Goal: Contribute content: Contribute content

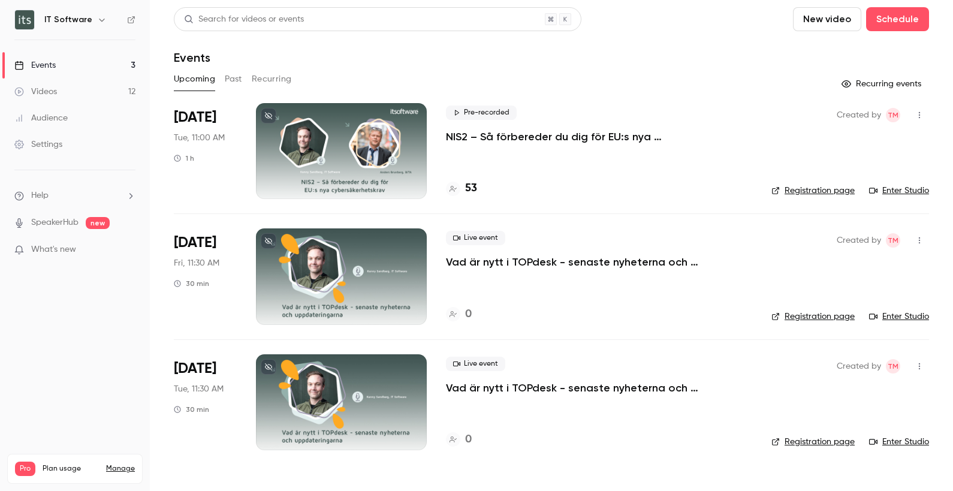
click at [55, 89] on div "Videos" at bounding box center [35, 92] width 43 height 12
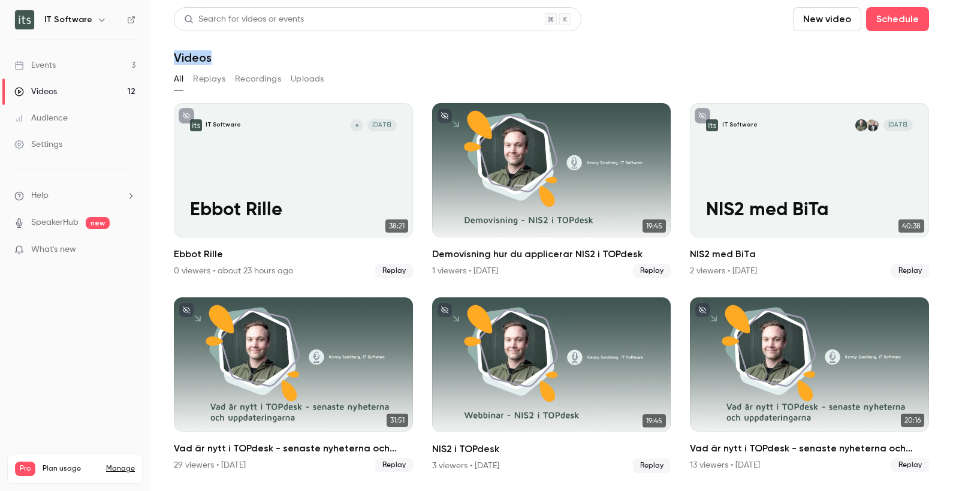
drag, startPoint x: 175, startPoint y: 55, endPoint x: 248, endPoint y: 53, distance: 72.6
click at [248, 53] on div "Videos" at bounding box center [551, 57] width 755 height 14
click at [44, 91] on div "Videos" at bounding box center [35, 92] width 43 height 12
click at [305, 82] on button "Uploads" at bounding box center [308, 79] width 34 height 19
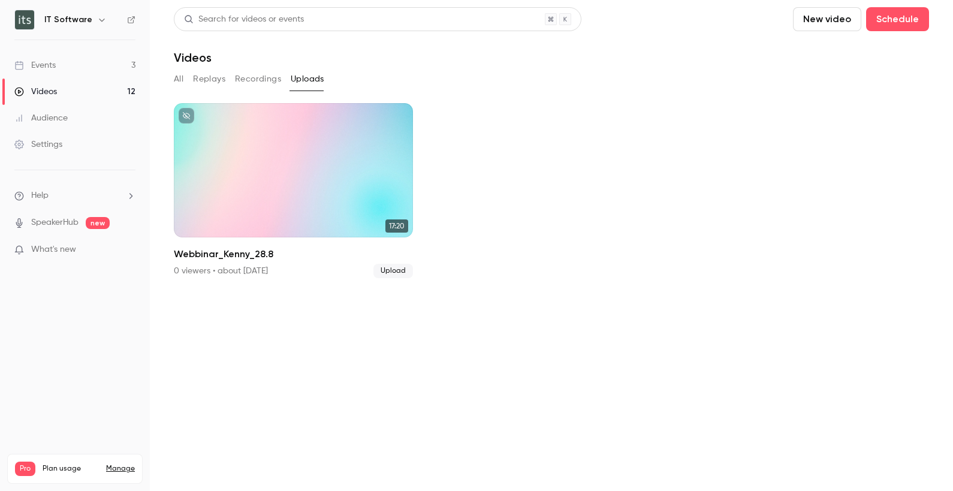
click at [839, 20] on button "New video" at bounding box center [827, 19] width 68 height 24
click at [830, 85] on div "Upload" at bounding box center [872, 83] width 91 height 12
click at [513, 332] on section "Search for videos or events New video Schedule Videos All Replays Recordings Up…" at bounding box center [551, 245] width 755 height 477
